Goal: Transaction & Acquisition: Purchase product/service

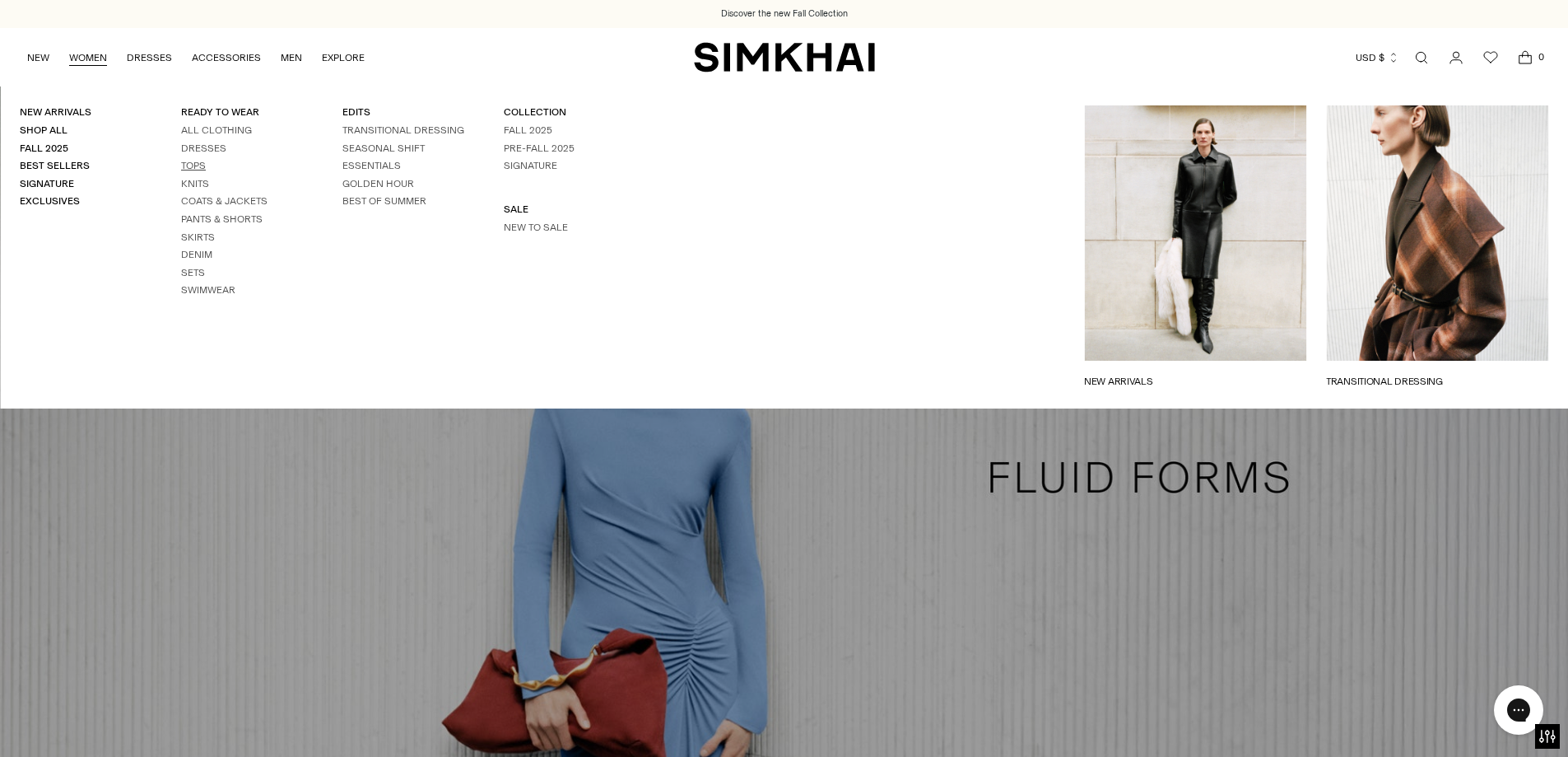
click at [196, 170] on link "Tops" at bounding box center [193, 165] width 25 height 11
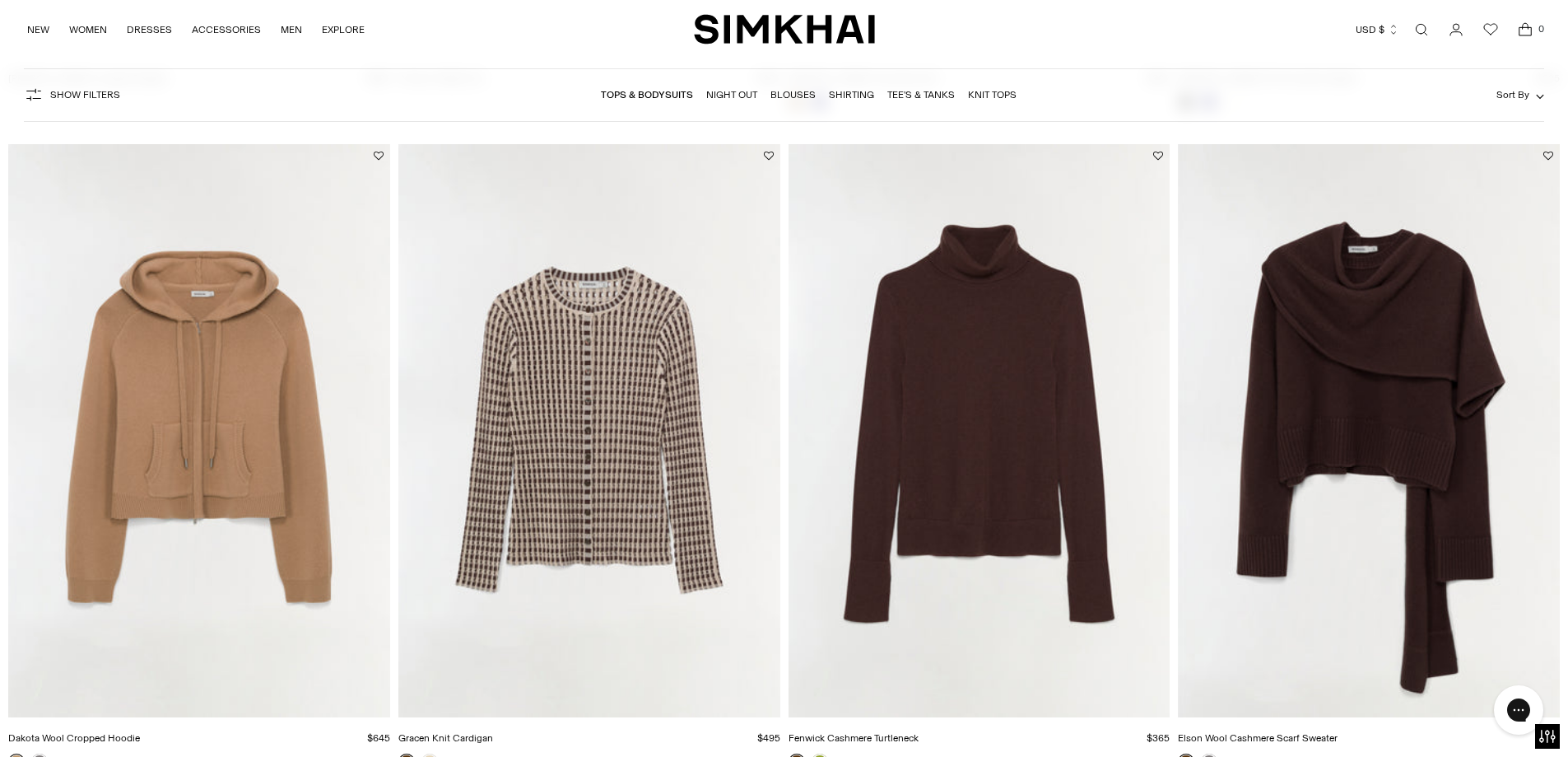
scroll to position [2882, 0]
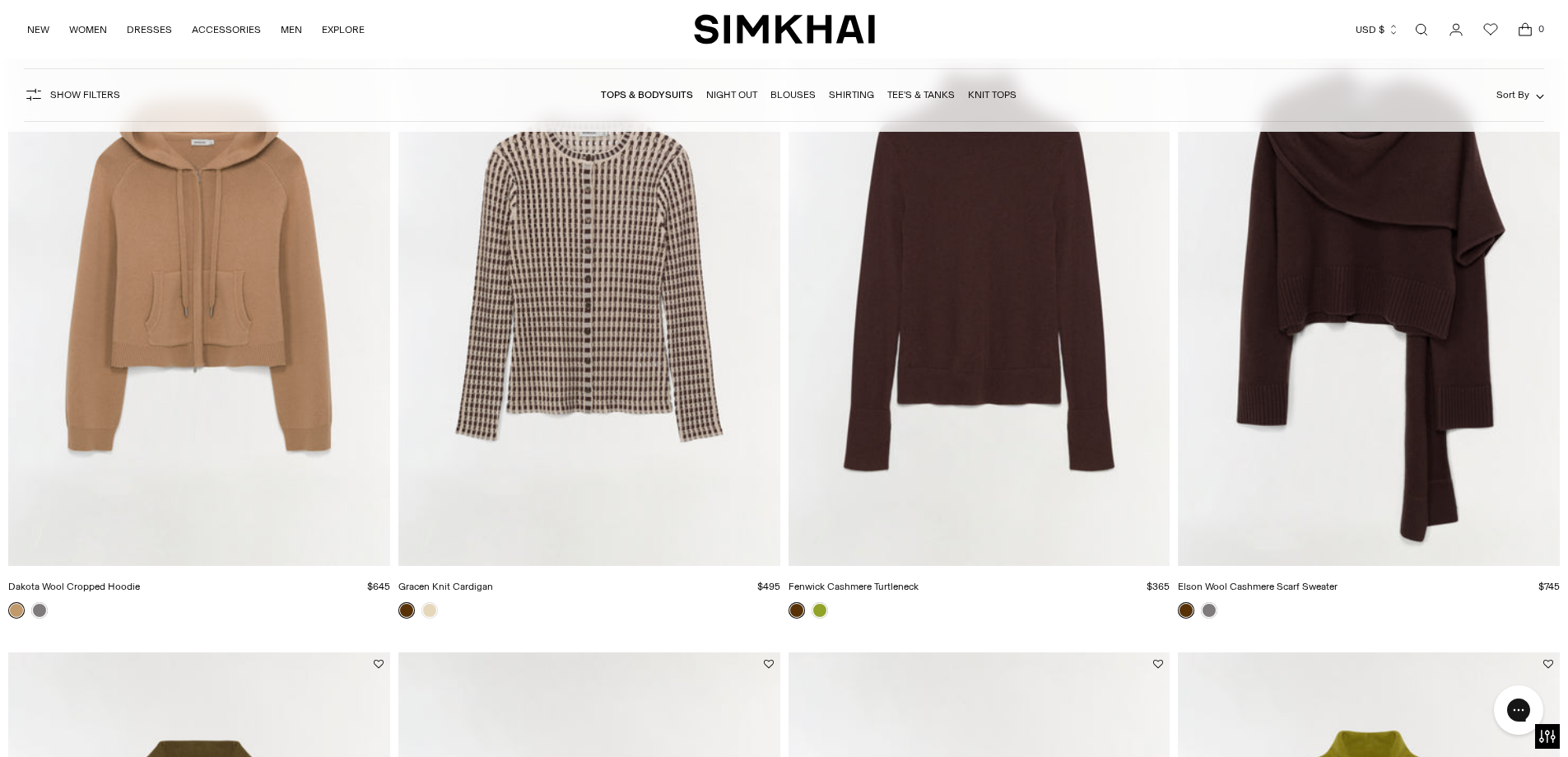
click at [1416, 31] on link "Open search modal" at bounding box center [1421, 29] width 33 height 33
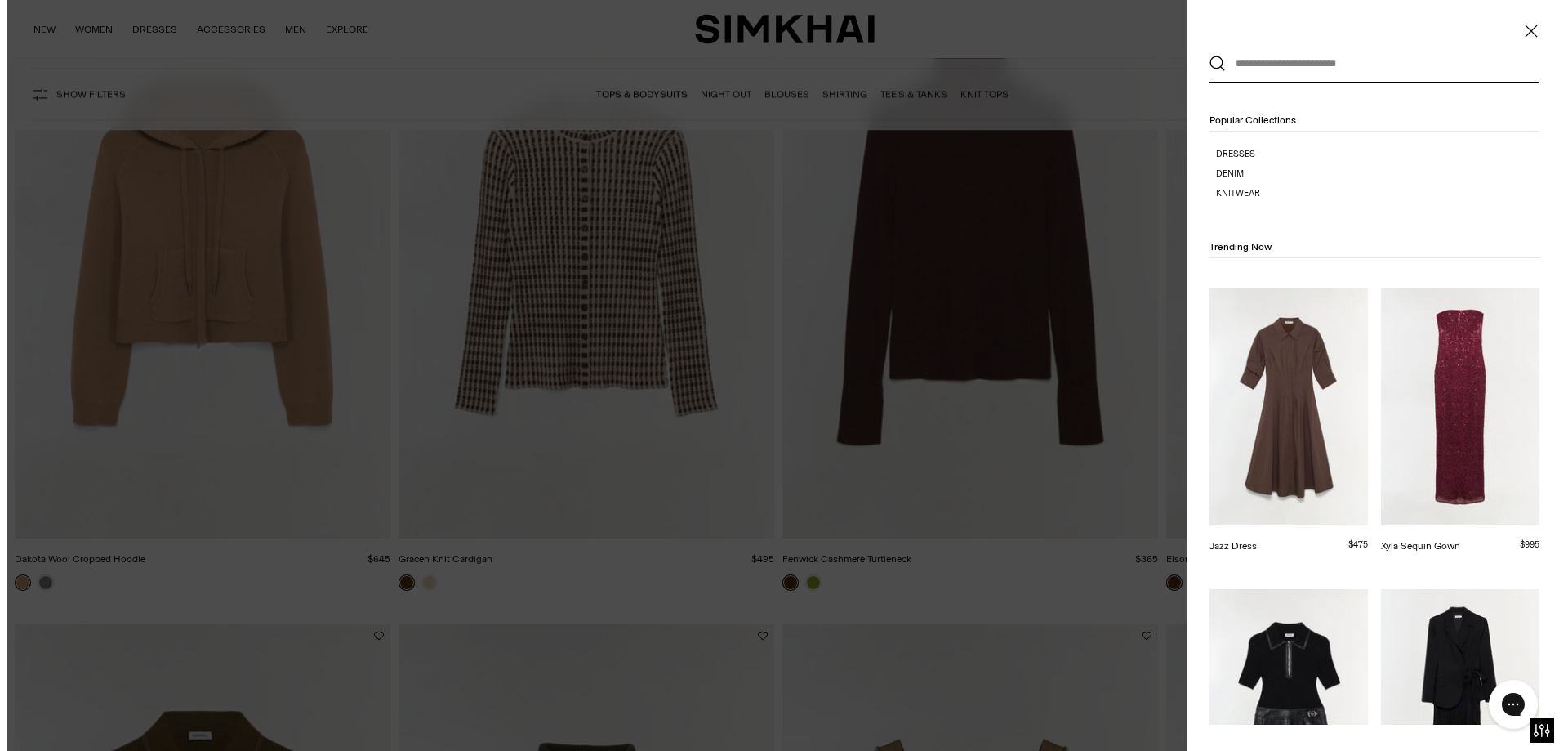
scroll to position [0, 0]
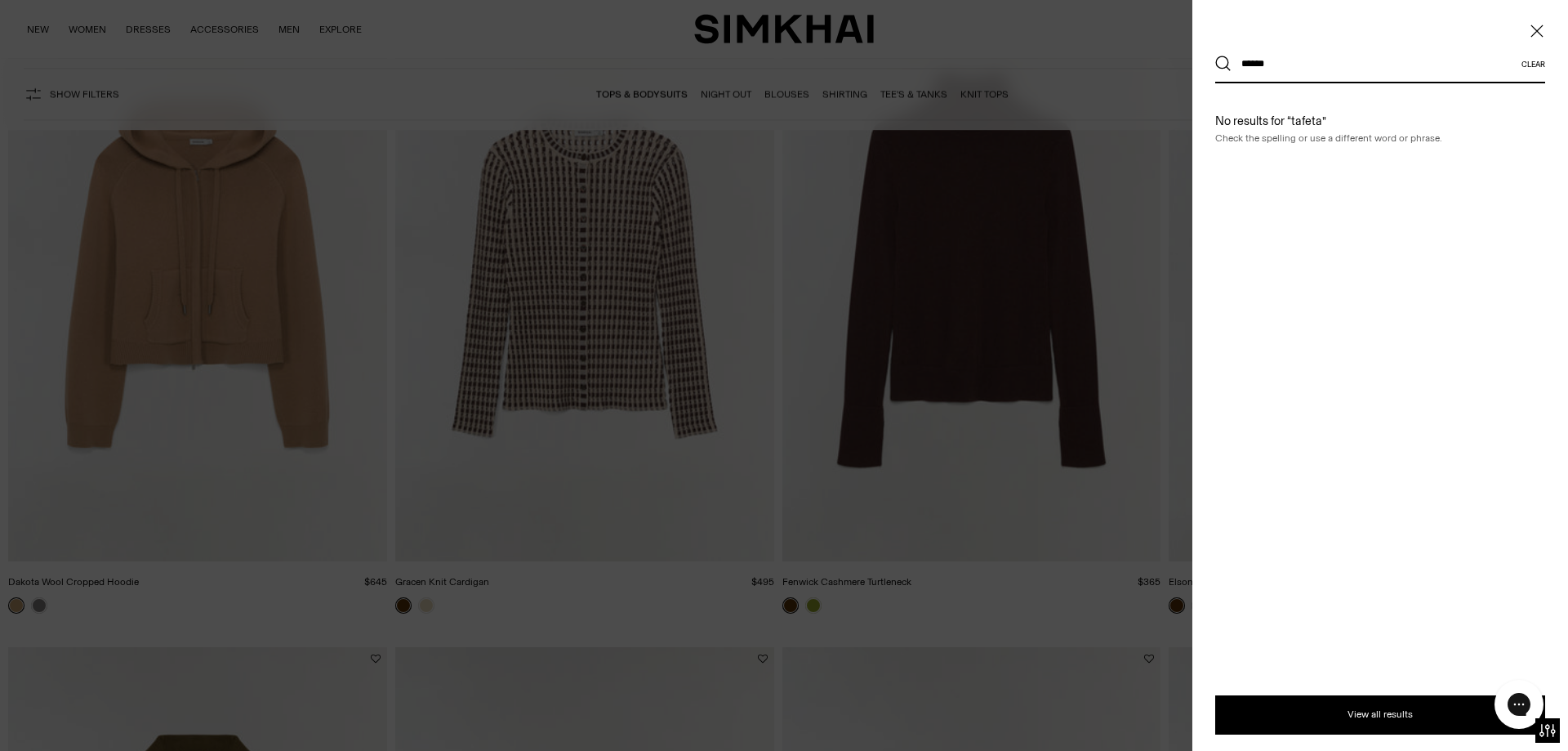
type input "******"
click at [1215, 55] on button "Search" at bounding box center [1223, 63] width 16 height 16
click at [1311, 710] on button "View all results" at bounding box center [1380, 714] width 330 height 39
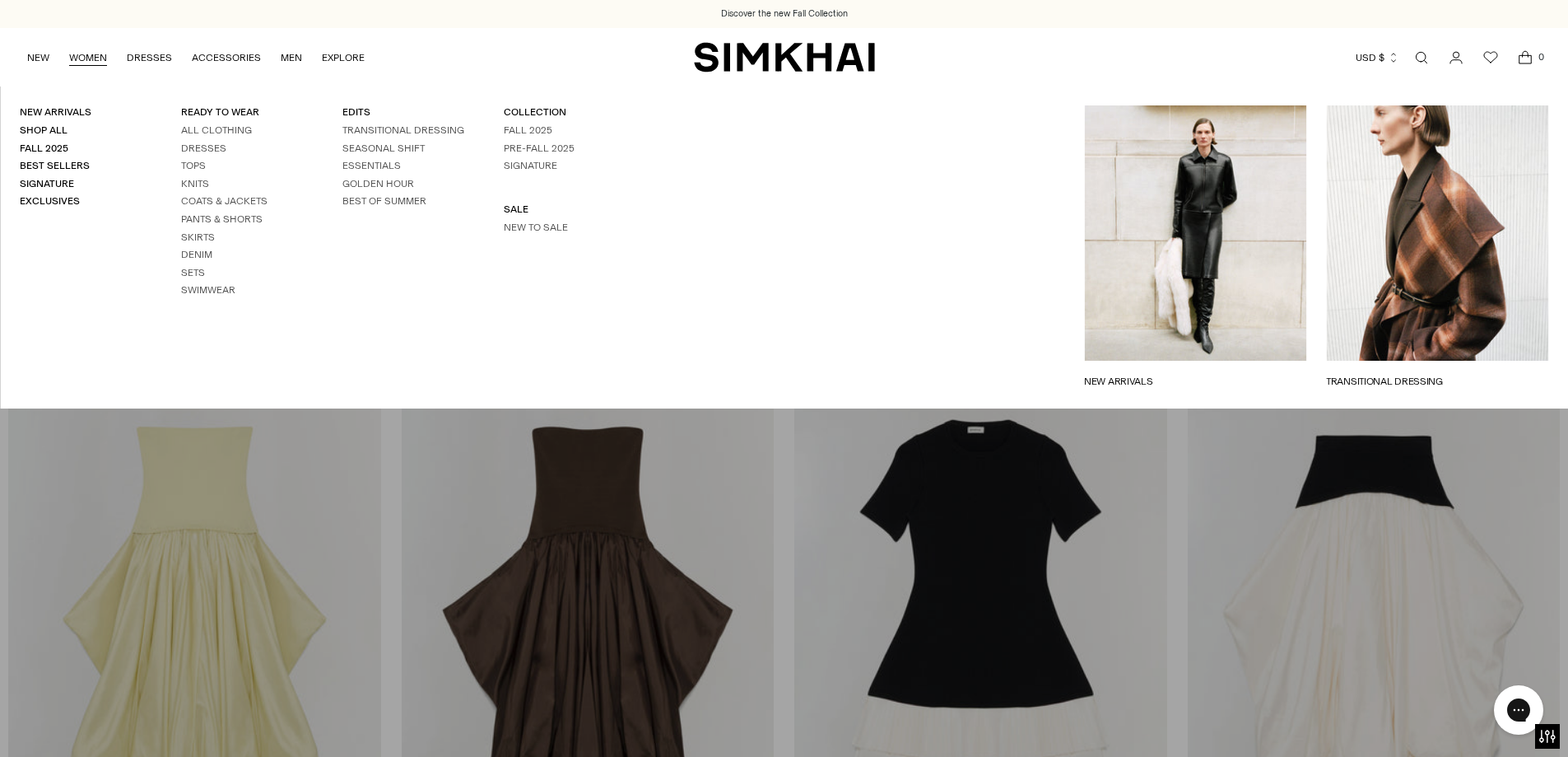
click at [194, 159] on li "Tops" at bounding box center [242, 165] width 122 height 14
click at [195, 162] on link "Tops" at bounding box center [193, 165] width 25 height 11
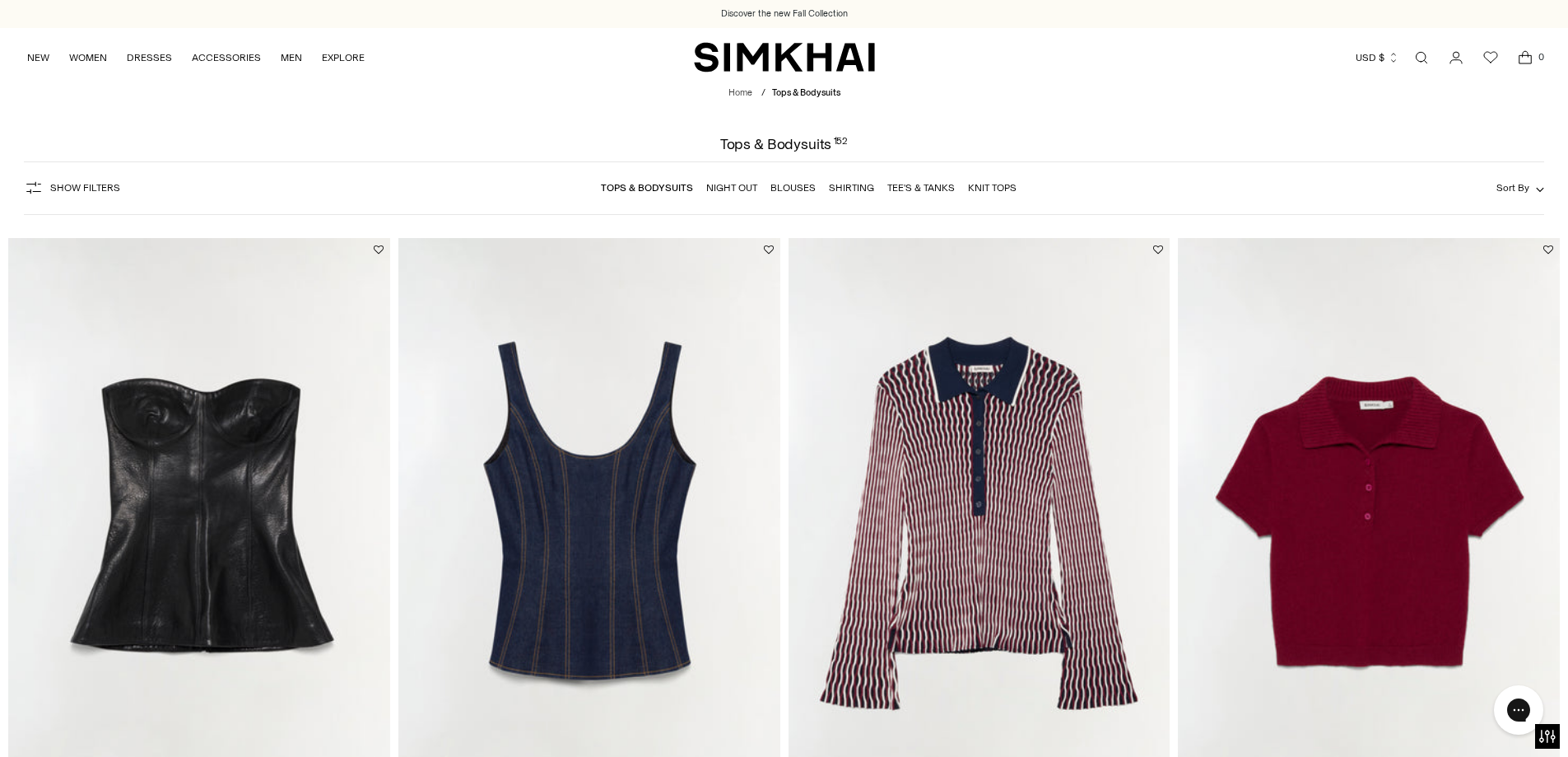
click at [95, 185] on span "Show Filters" at bounding box center [85, 188] width 70 height 11
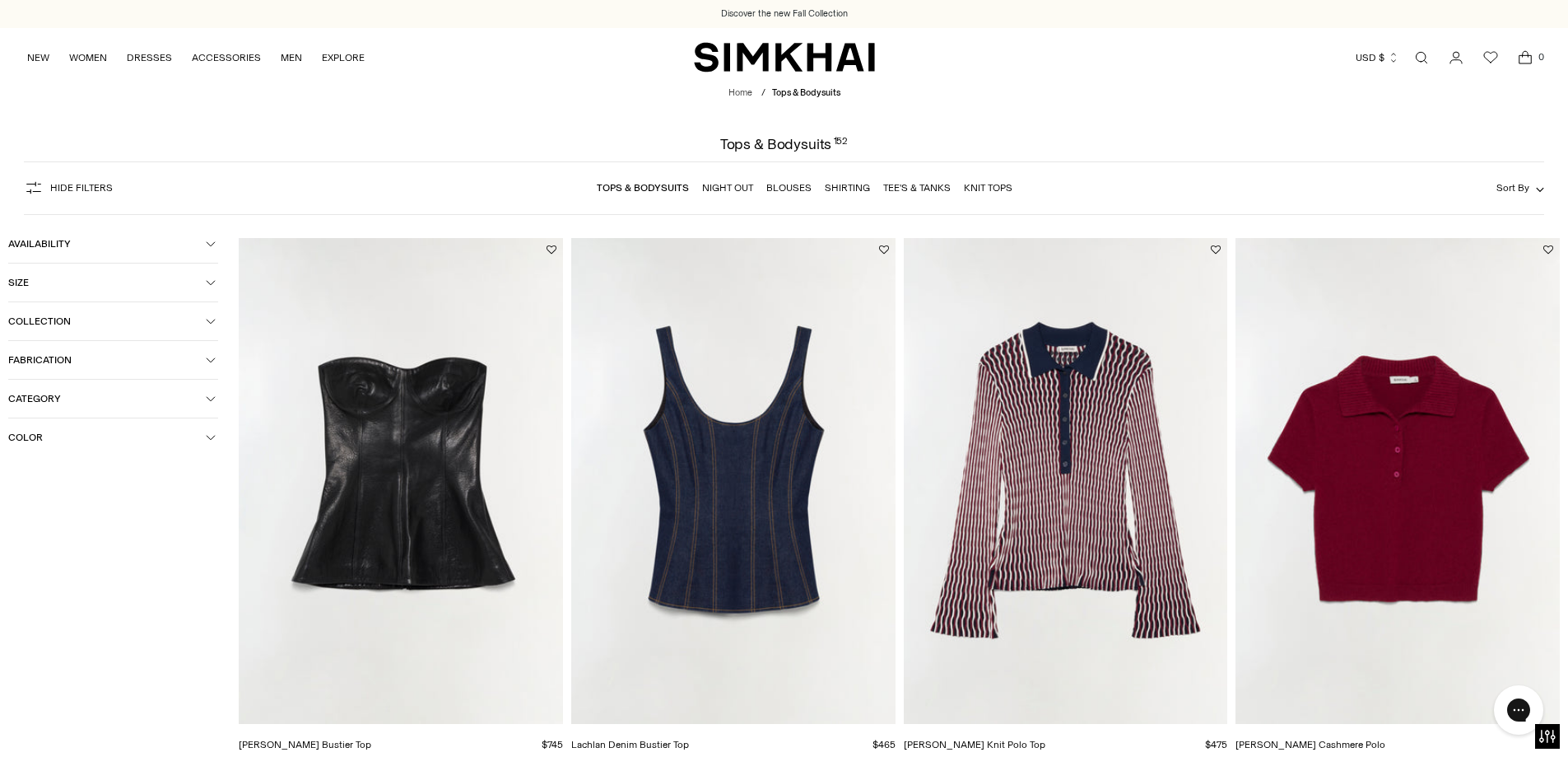
click at [63, 431] on span "Color" at bounding box center [107, 437] width 197 height 11
click at [23, 506] on div at bounding box center [19, 501] width 22 height 22
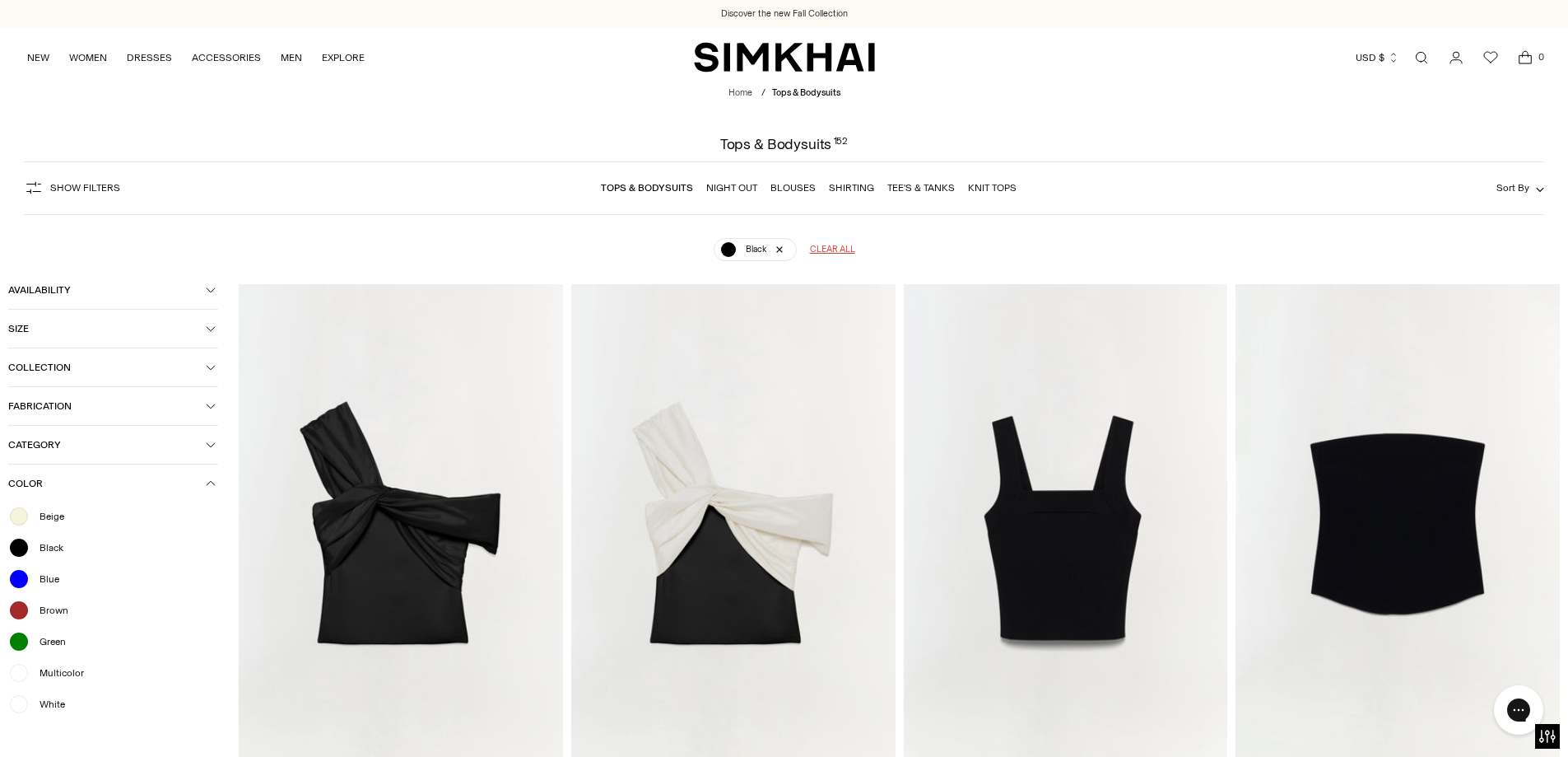
click at [1427, 51] on link "Open search modal" at bounding box center [1421, 58] width 33 height 33
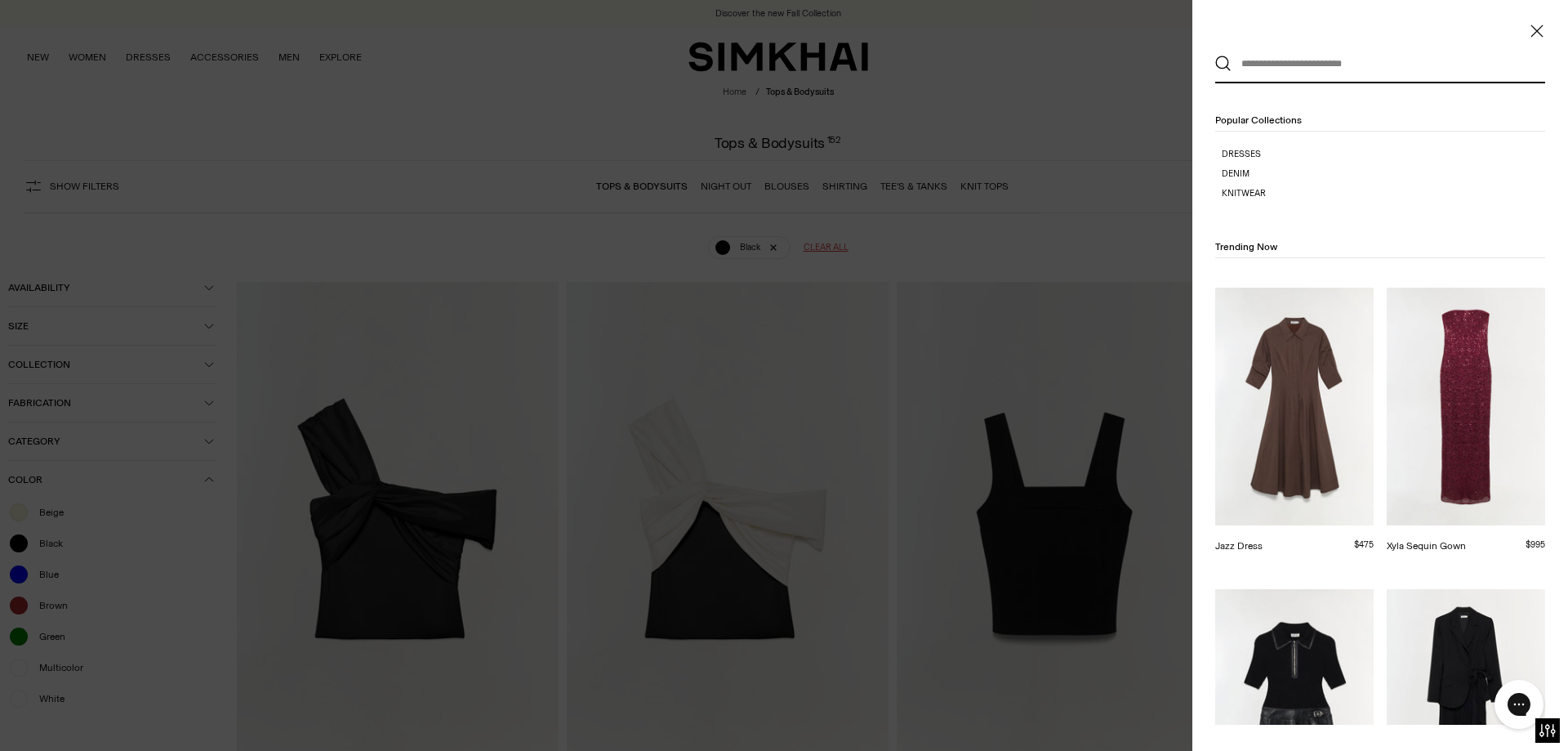
click at [1305, 68] on input "text" at bounding box center [1377, 64] width 290 height 36
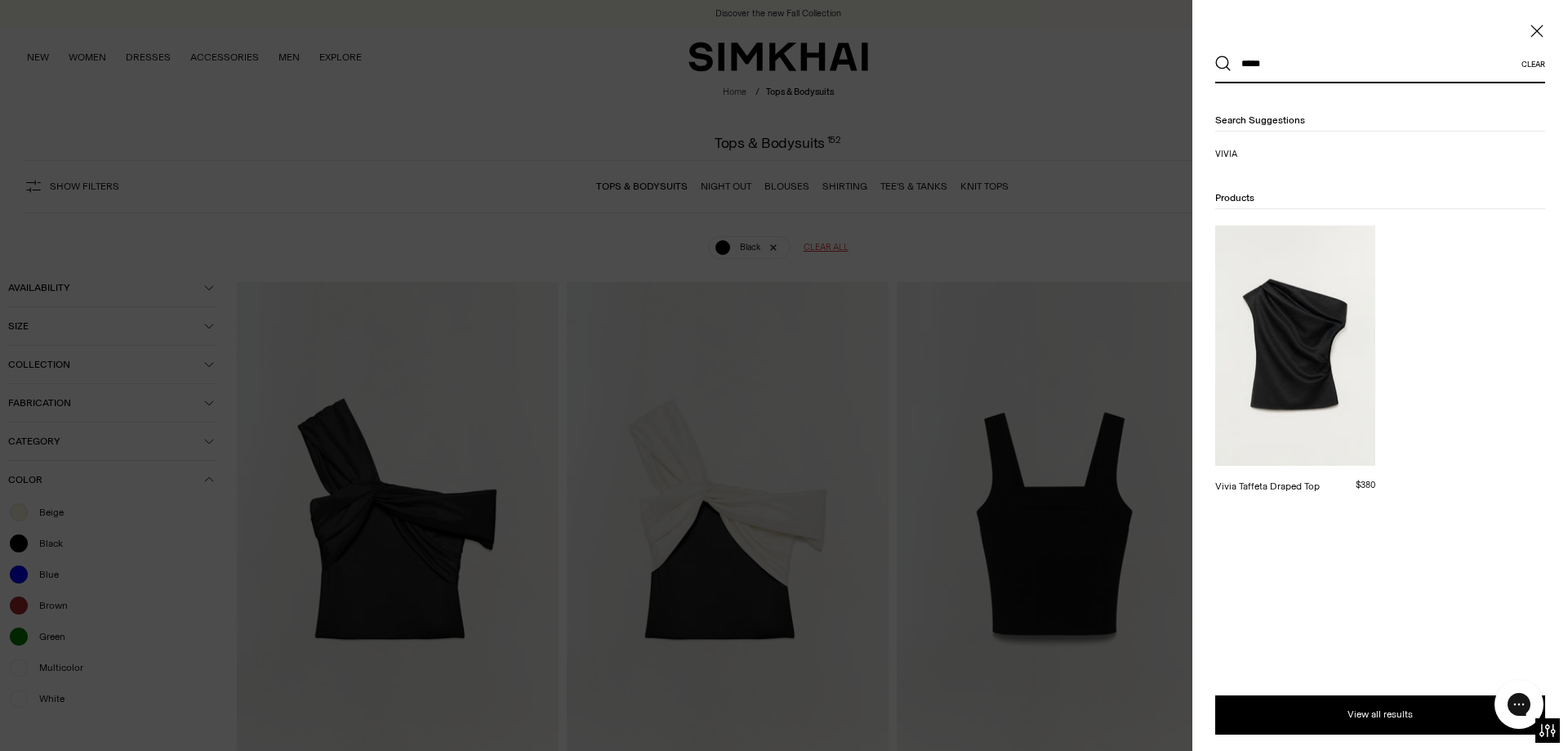
type input "*****"
click at [1324, 361] on img at bounding box center [1295, 346] width 160 height 240
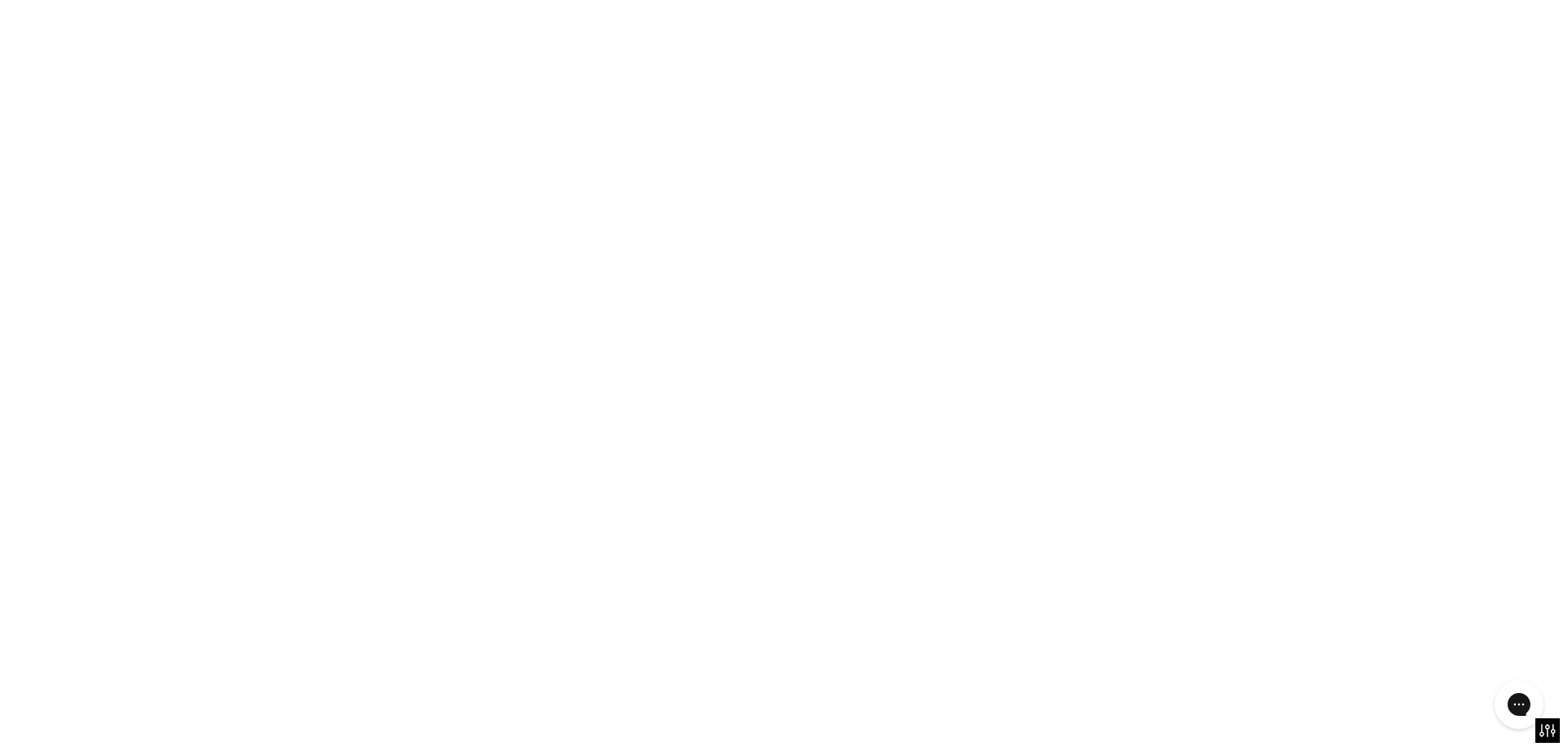
drag, startPoint x: 1324, startPoint y: 361, endPoint x: 1314, endPoint y: 376, distance: 18.0
click at [1324, 362] on img at bounding box center [1295, 346] width 160 height 240
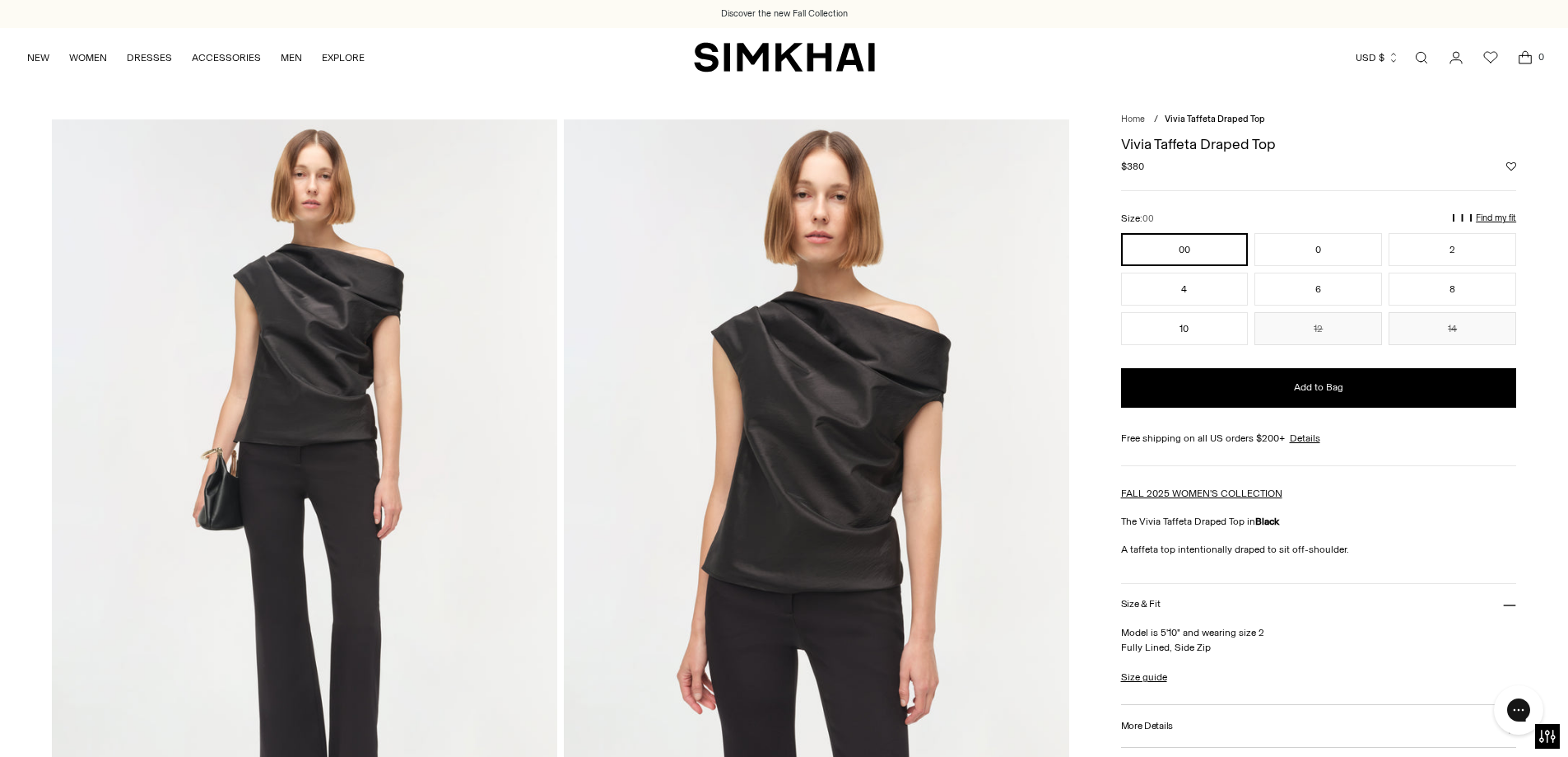
click at [1419, 61] on link "Open search modal" at bounding box center [1421, 58] width 33 height 33
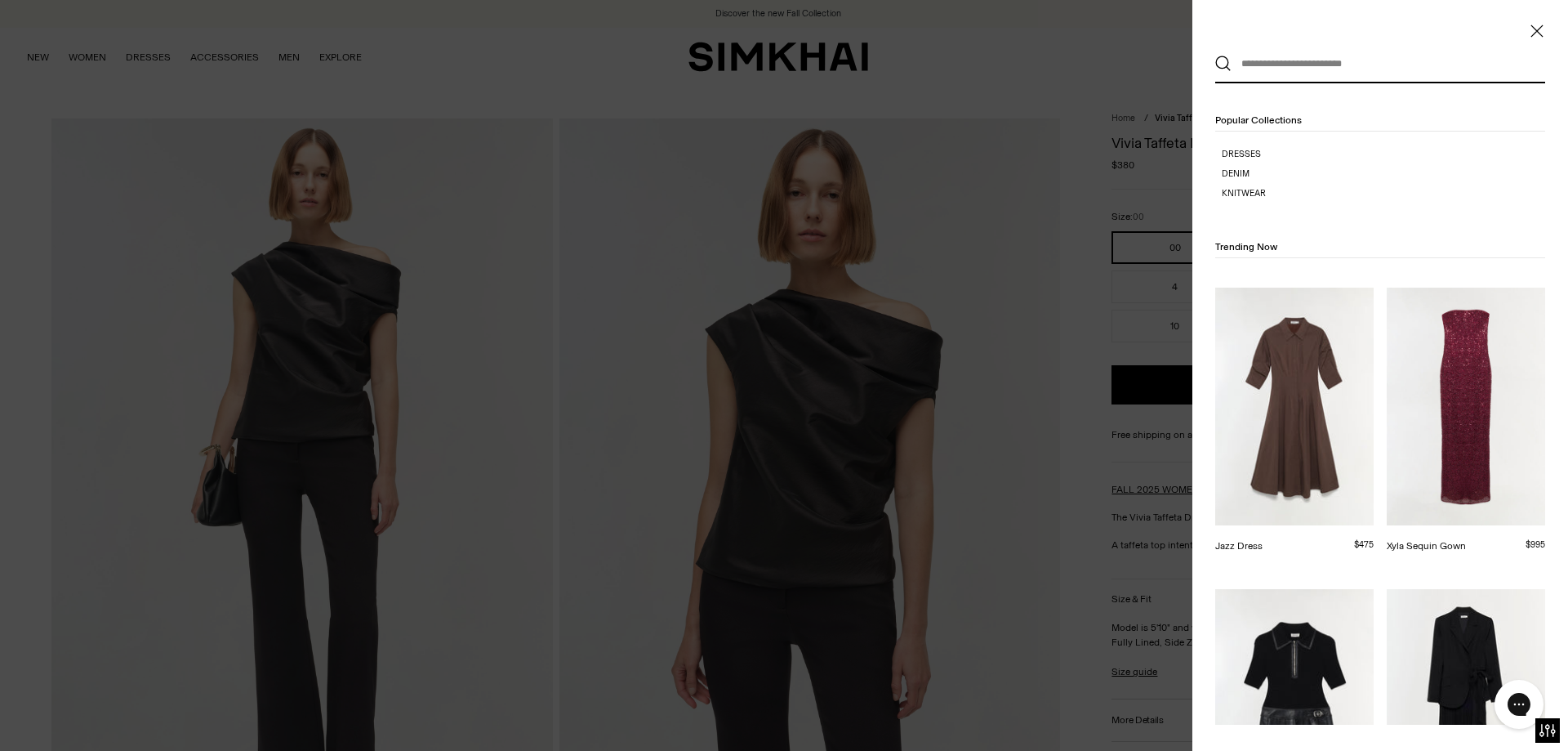
click at [1324, 63] on input "text" at bounding box center [1377, 64] width 290 height 36
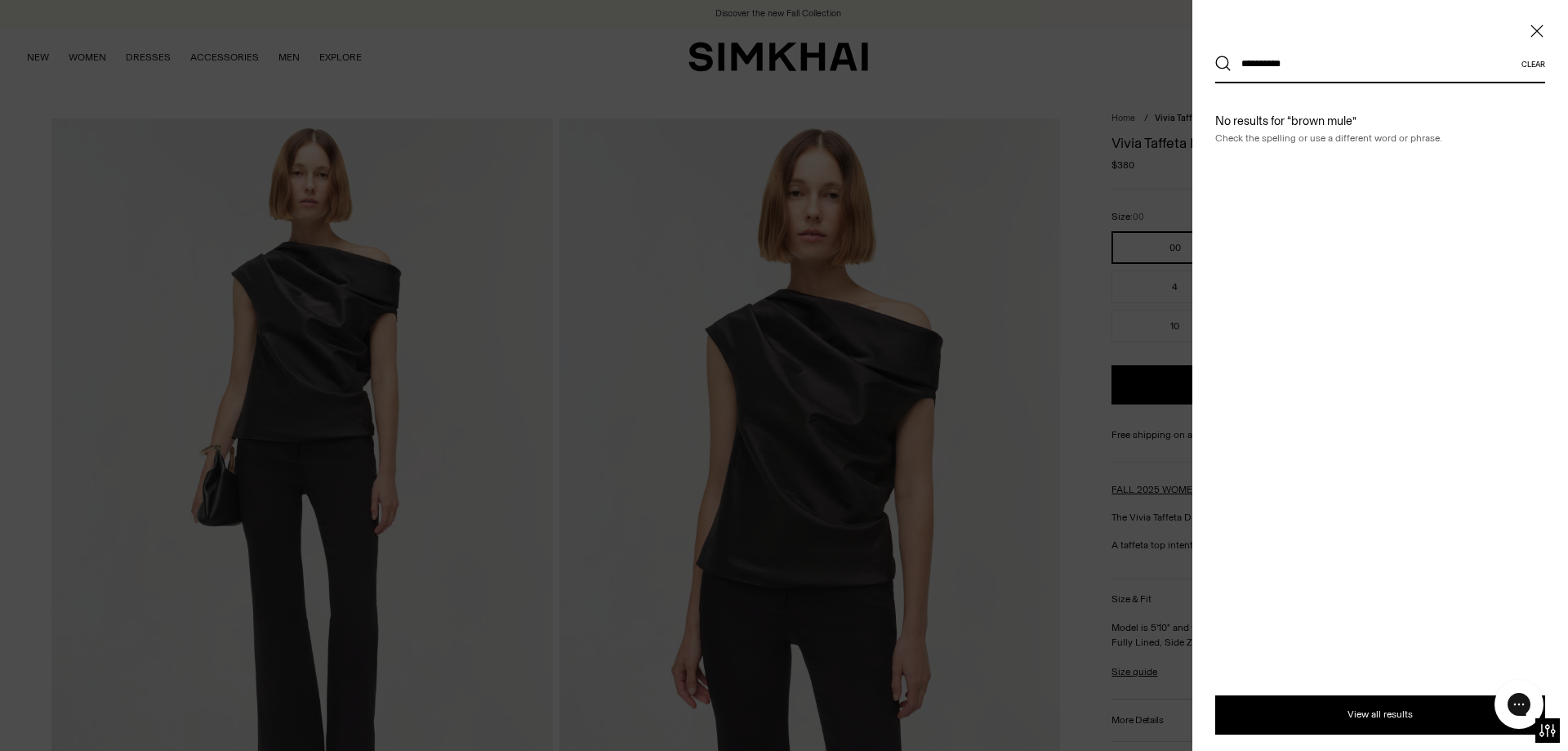
type input "**********"
click at [1215, 55] on button "Search" at bounding box center [1223, 63] width 16 height 16
